Goal: Communication & Community: Answer question/provide support

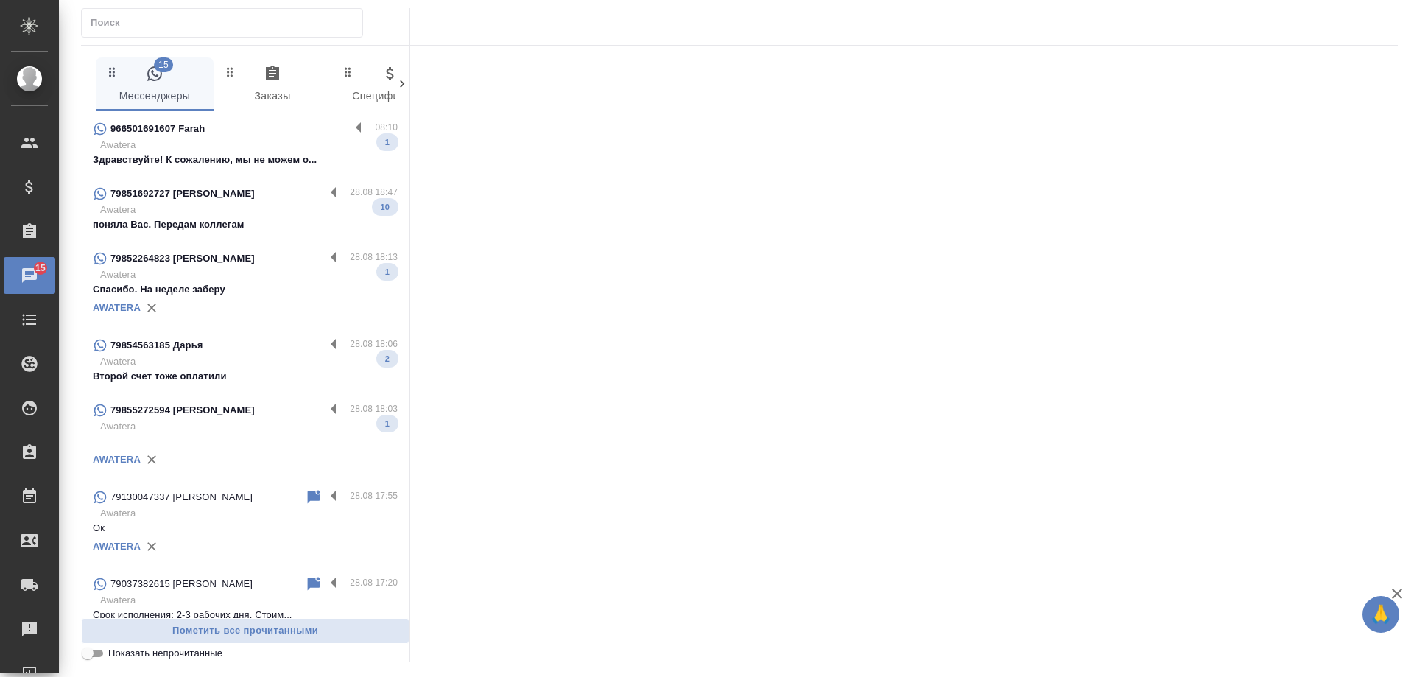
click at [256, 362] on p "Awatera" at bounding box center [249, 361] width 298 height 15
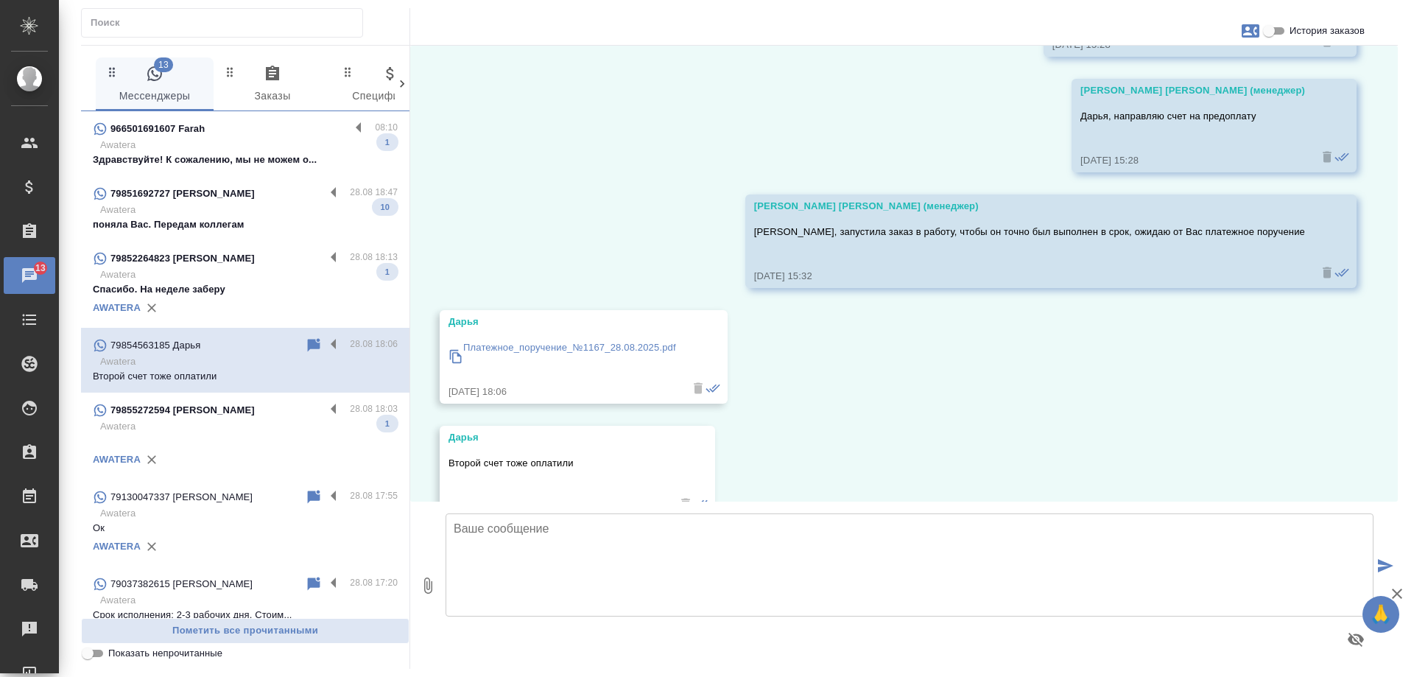
scroll to position [18777, 0]
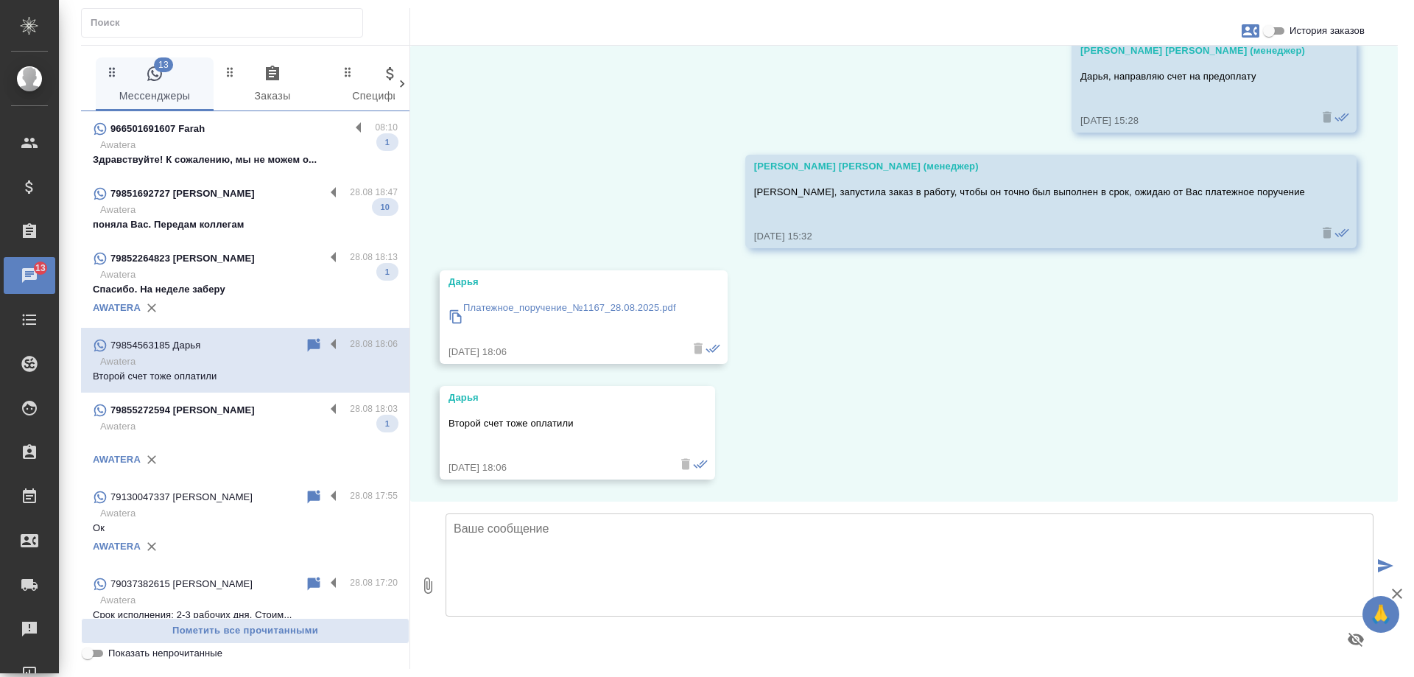
click at [581, 531] on textarea at bounding box center [910, 564] width 928 height 103
type textarea "[PERSON_NAME], спасибо, отправляю перевод на согласование"
click at [429, 586] on icon "button" at bounding box center [428, 586] width 8 height 16
type input "C:\fakepath\экспортная(ru-RU).docx"
click at [775, 533] on textarea "[PERSON_NAME], спасибо, отправляю перевод на согласование" at bounding box center [910, 564] width 928 height 103
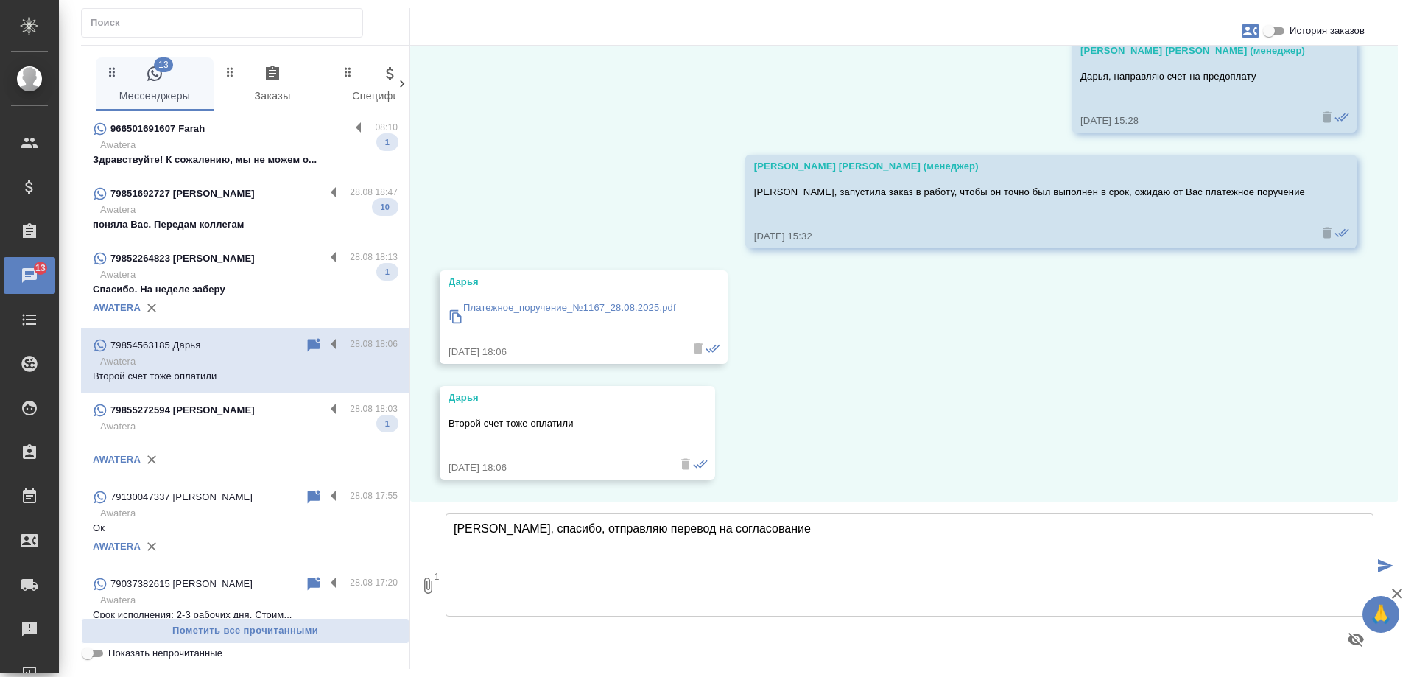
click at [565, 529] on textarea "[PERSON_NAME], спасибо, отправляю перевод на согласование" at bounding box center [910, 564] width 928 height 103
click at [554, 529] on textarea "[PERSON_NAME], спасибо, отправляю перевод на согласование" at bounding box center [910, 564] width 928 height 103
click at [559, 529] on textarea "[PERSON_NAME], спасибо, отправляю перевод на согласование" at bounding box center [910, 564] width 928 height 103
click at [795, 535] on textarea "[PERSON_NAME], спасибо, направляю перевод на согласование" at bounding box center [910, 564] width 928 height 103
type textarea "[PERSON_NAME], спасибо, направляю перевод на согласование"
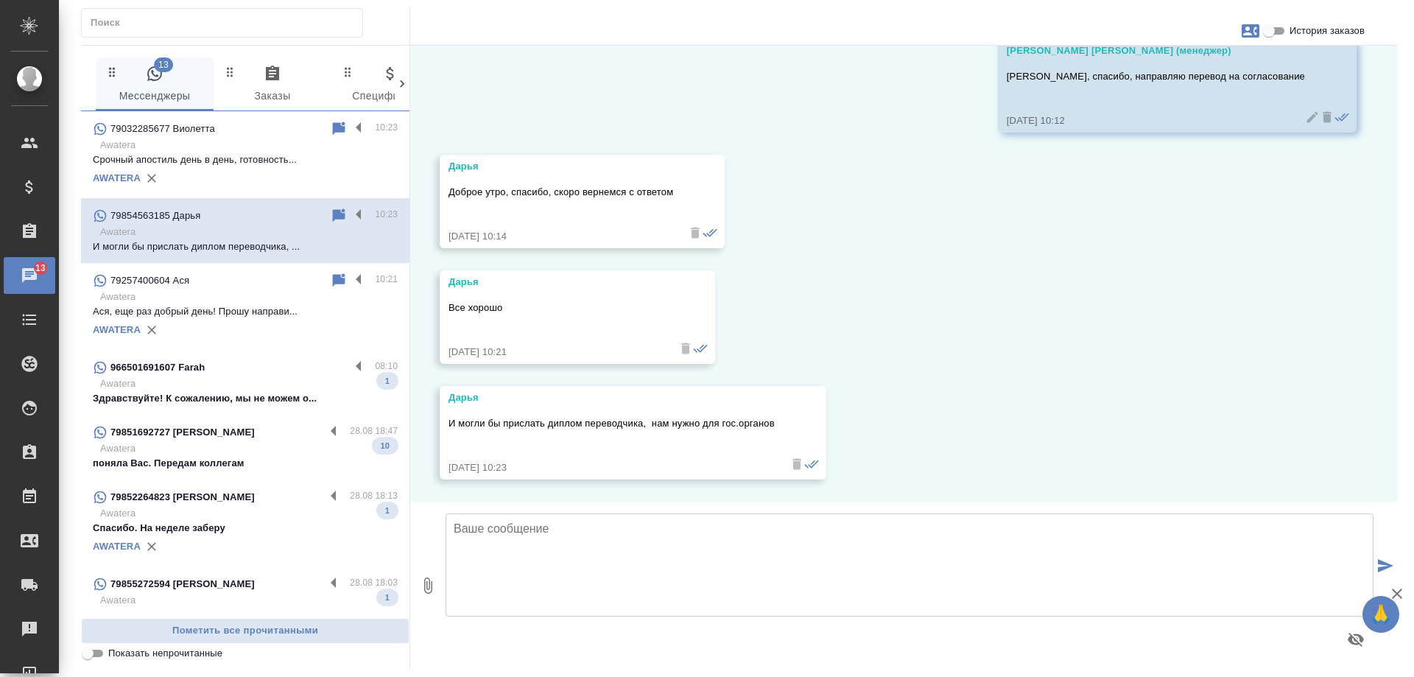
scroll to position [19198, 0]
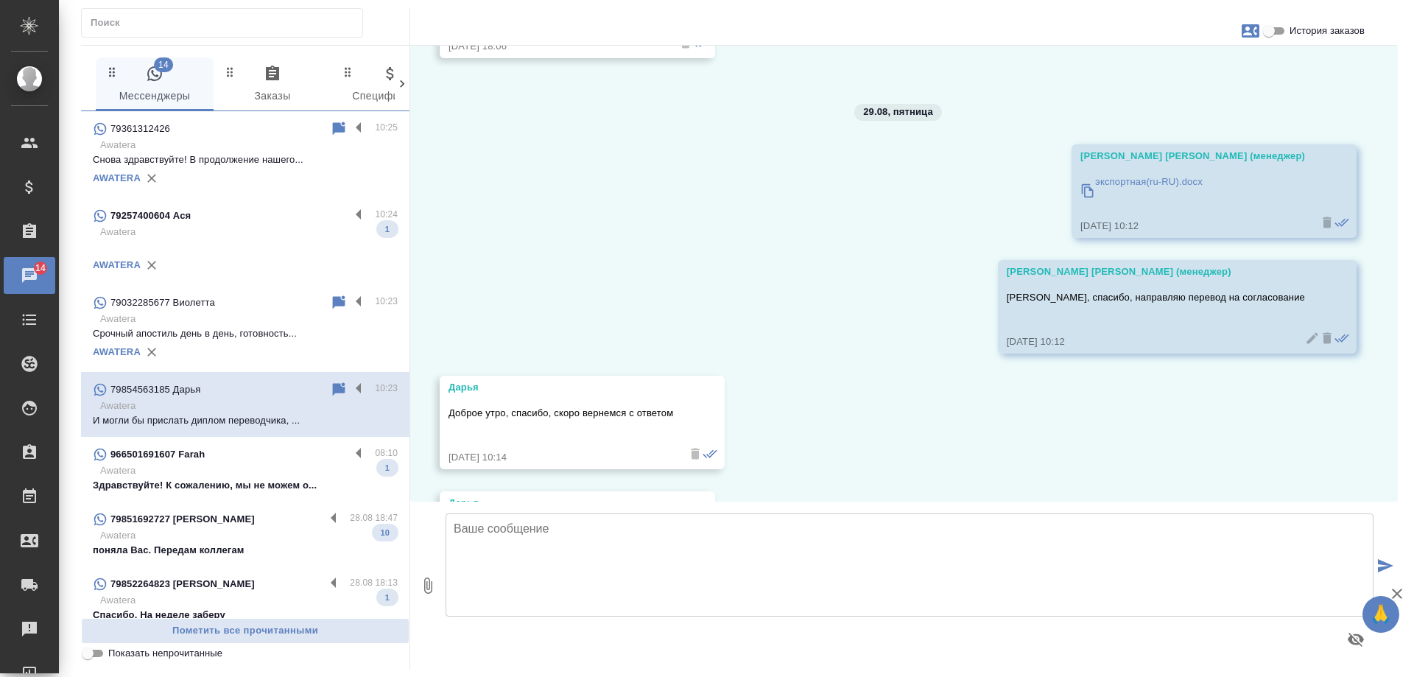
click at [1161, 107] on div "17.06, вторник [PERSON_NAME] день! Мне нужно перевести с китайского на русского…" at bounding box center [904, 274] width 988 height 456
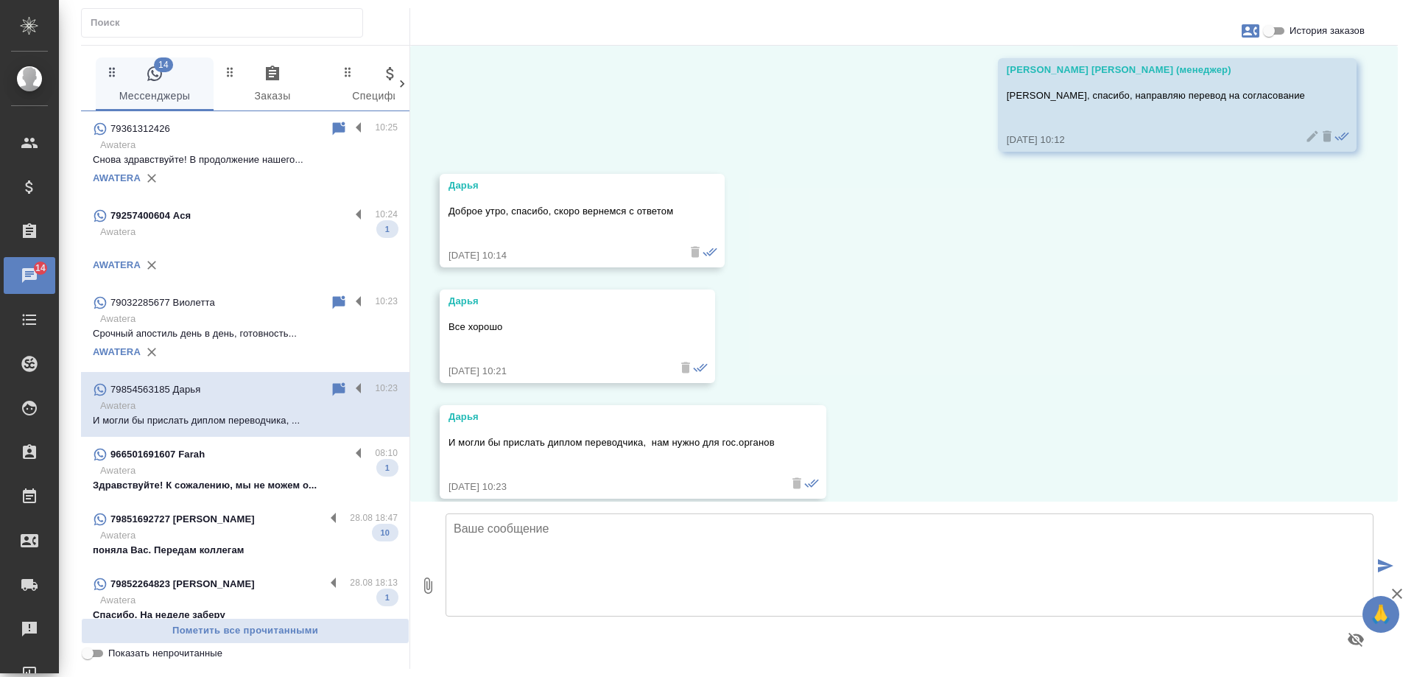
scroll to position [19419, 0]
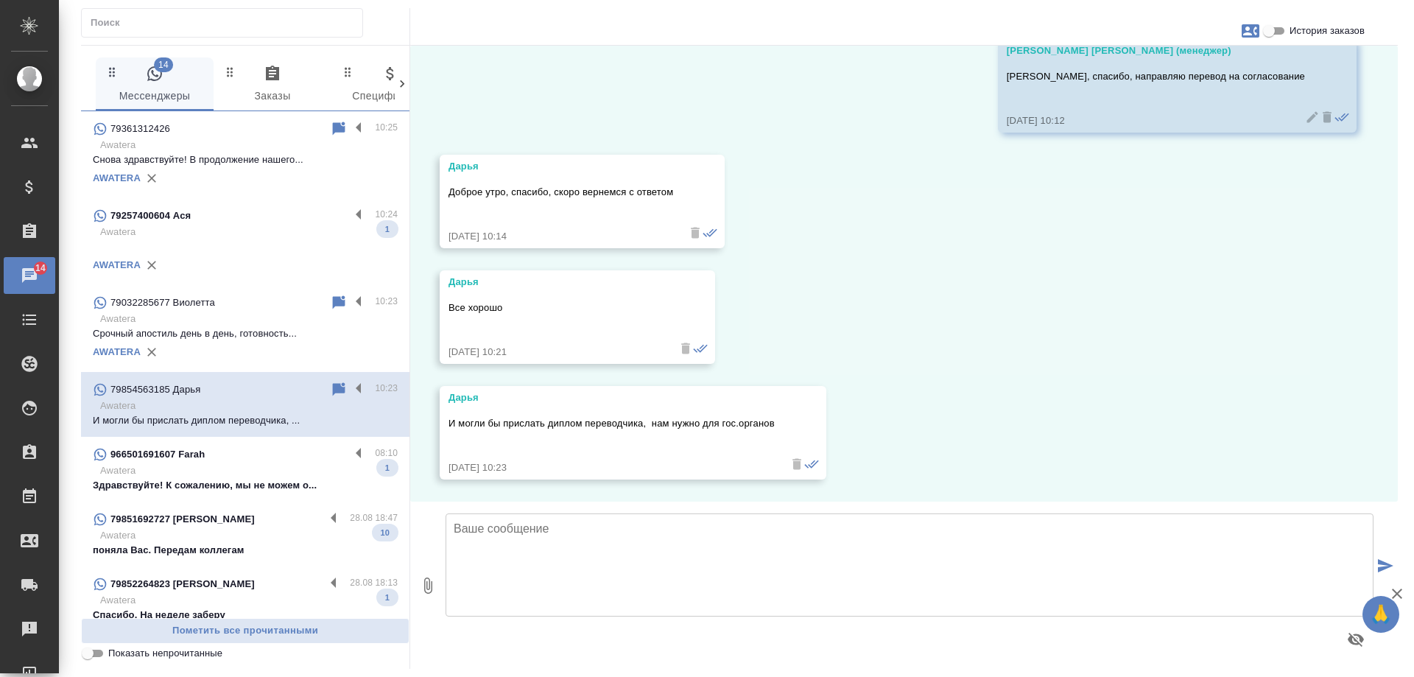
click at [480, 522] on textarea at bounding box center [910, 564] width 928 height 103
